Goal: Information Seeking & Learning: Learn about a topic

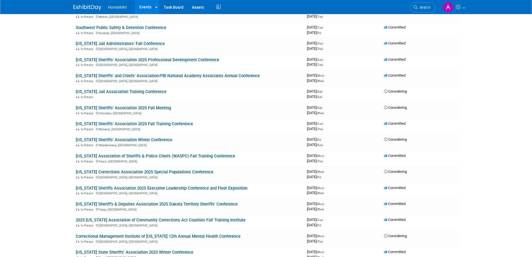
scroll to position [221, 0]
click at [154, 107] on link "[US_STATE] Sheriffs' Association 2025 Fall Meeting" at bounding box center [123, 107] width 95 height 5
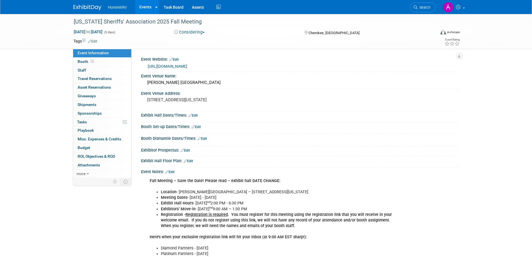
click at [145, 9] on link "Events" at bounding box center [145, 7] width 20 height 14
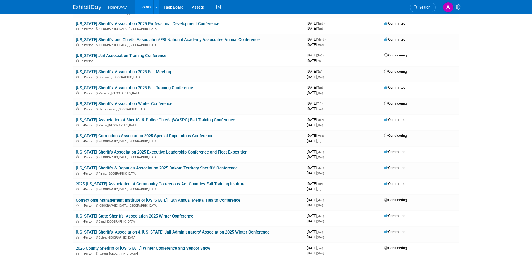
scroll to position [260, 0]
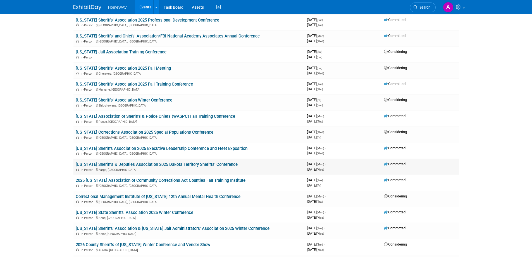
click at [192, 164] on link "[US_STATE] Sheriff's & Deputies Association 2025 Dakota Territory Sheriffs' Con…" at bounding box center [157, 164] width 162 height 5
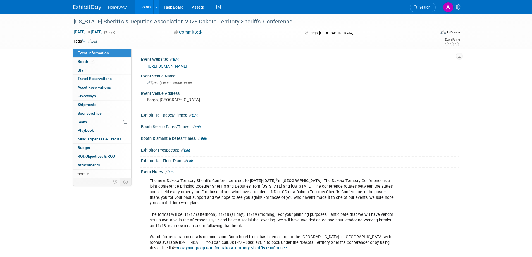
click at [145, 6] on link "Events" at bounding box center [145, 7] width 20 height 14
